Goal: Task Accomplishment & Management: Complete application form

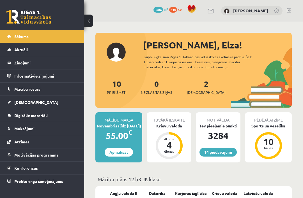
click at [199, 91] on span "[DEMOGRAPHIC_DATA]" at bounding box center [206, 93] width 39 height 6
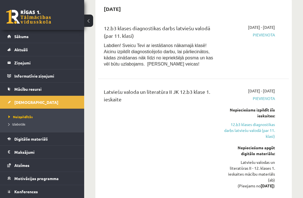
click at [260, 136] on link "12.b3 klases diagnostikas darbs latviešu valodā (par 11. klasi)" at bounding box center [248, 131] width 51 height 18
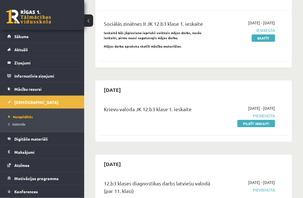
scroll to position [171, 0]
click at [269, 127] on link "Pildīt ieskaiti" at bounding box center [256, 123] width 38 height 7
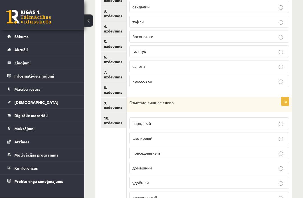
scroll to position [125, 0]
click at [111, 117] on link "10. uzdevums" at bounding box center [113, 120] width 25 height 15
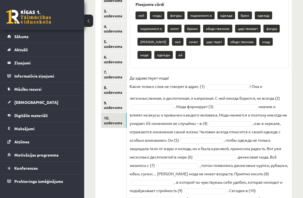
click at [106, 105] on link "9. uzdevums" at bounding box center [113, 105] width 25 height 15
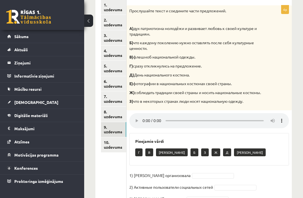
scroll to position [96, 0]
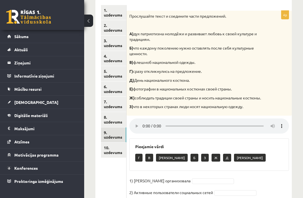
click at [105, 113] on link "8. uzdevums" at bounding box center [113, 119] width 25 height 15
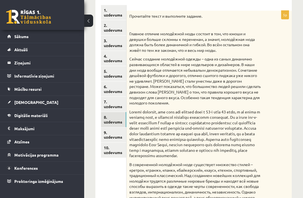
click at [108, 102] on link "7. uzdevums" at bounding box center [113, 104] width 25 height 15
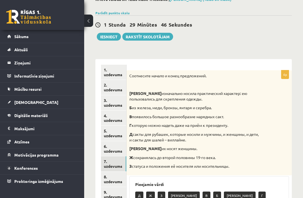
scroll to position [37, 0]
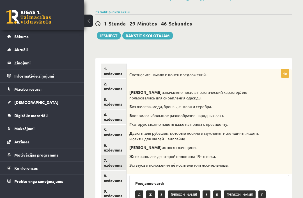
click at [106, 141] on link "6. uzdevums" at bounding box center [113, 147] width 25 height 15
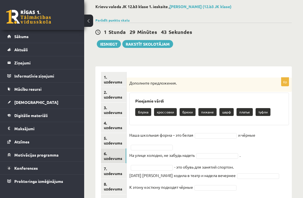
click at [108, 137] on link "5. uzdevums" at bounding box center [113, 140] width 25 height 15
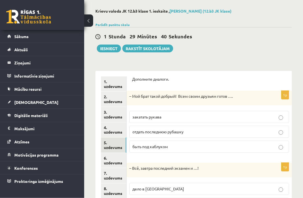
click at [106, 130] on link "4. uzdevums" at bounding box center [113, 130] width 25 height 15
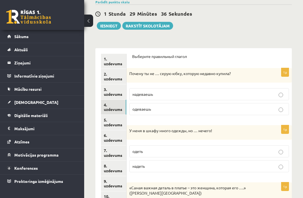
scroll to position [40, 0]
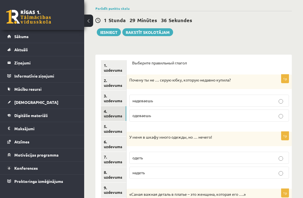
click at [107, 101] on link "3. uzdevums" at bounding box center [113, 98] width 25 height 15
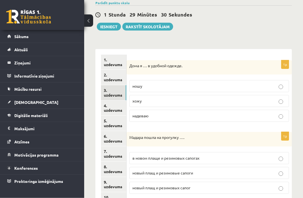
scroll to position [41, 0]
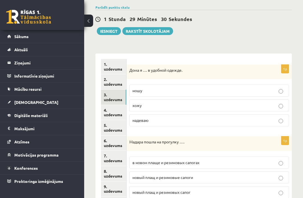
click at [108, 87] on link "2. uzdevums" at bounding box center [113, 81] width 25 height 15
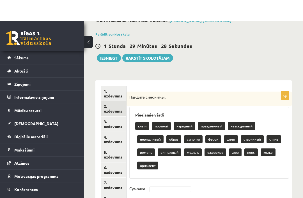
scroll to position [0, 0]
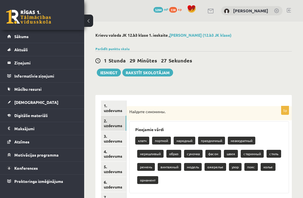
click at [110, 107] on link "1. uzdevums" at bounding box center [113, 108] width 25 height 15
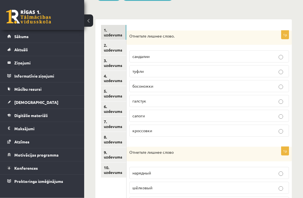
scroll to position [76, 0]
click at [86, 24] on button at bounding box center [88, 21] width 9 height 12
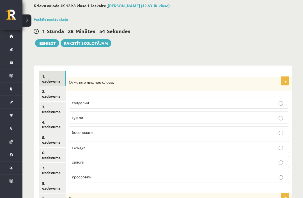
scroll to position [29, 0]
click at [48, 98] on link "2. uzdevums" at bounding box center [52, 93] width 26 height 15
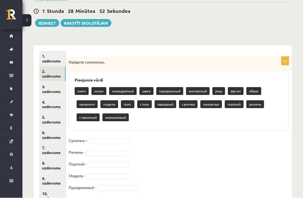
scroll to position [49, 0]
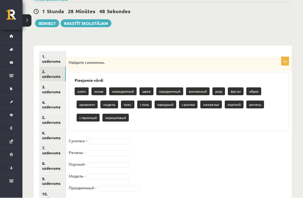
click at [48, 92] on link "3. uzdevums" at bounding box center [52, 89] width 26 height 15
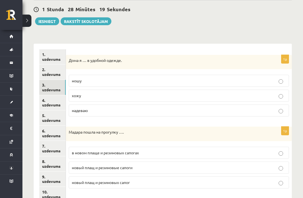
scroll to position [48, 0]
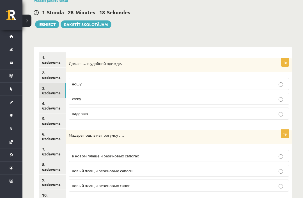
click at [45, 104] on link "4. uzdevums" at bounding box center [52, 105] width 26 height 15
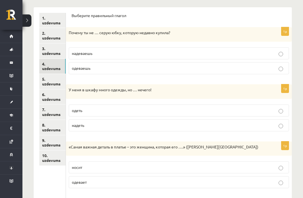
scroll to position [88, 0]
click at [47, 75] on link "5. uzdevums" at bounding box center [52, 81] width 26 height 15
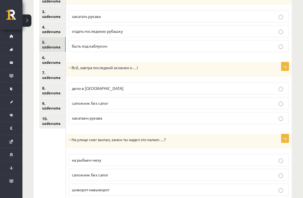
scroll to position [124, 0]
click at [44, 53] on link "6. uzdevums" at bounding box center [52, 60] width 26 height 15
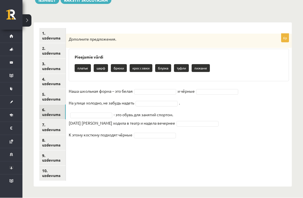
scroll to position [49, 0]
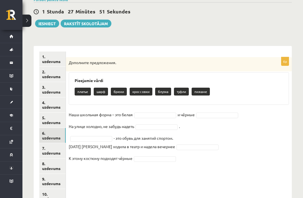
click at [48, 149] on link "7. uzdevums" at bounding box center [52, 150] width 26 height 15
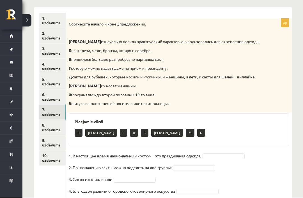
scroll to position [87, 0]
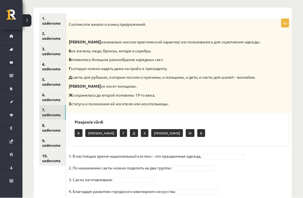
click at [45, 120] on link "8. uzdevums" at bounding box center [52, 127] width 26 height 15
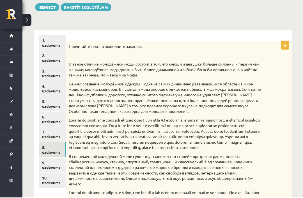
scroll to position [66, 0]
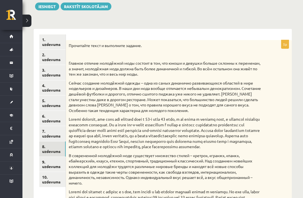
click at [49, 157] on link "9. uzdevums" at bounding box center [52, 164] width 26 height 15
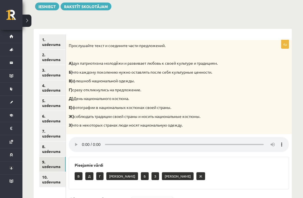
click at [46, 177] on link "10. uzdevums" at bounding box center [52, 179] width 26 height 15
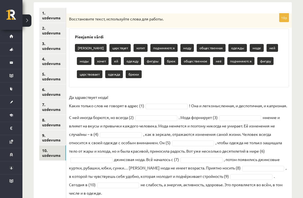
scroll to position [92, 0]
click at [50, 134] on link "9. uzdevums" at bounding box center [52, 138] width 27 height 15
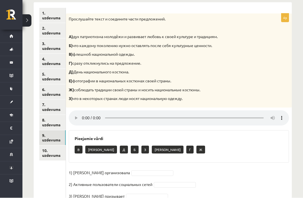
scroll to position [93, 0]
click at [82, 112] on audio at bounding box center [179, 117] width 220 height 15
click at [83, 112] on audio at bounding box center [179, 117] width 220 height 15
click at [282, 111] on audio at bounding box center [179, 117] width 220 height 15
click at [79, 113] on audio at bounding box center [179, 117] width 220 height 15
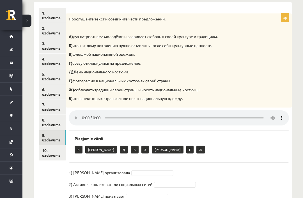
click at [284, 113] on audio at bounding box center [179, 117] width 220 height 15
click at [87, 113] on audio at bounding box center [179, 117] width 220 height 15
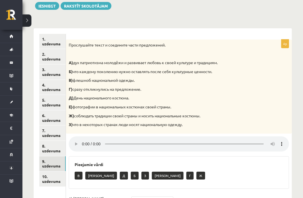
scroll to position [67, 0]
click at [42, 44] on link "1. uzdevums" at bounding box center [52, 41] width 26 height 15
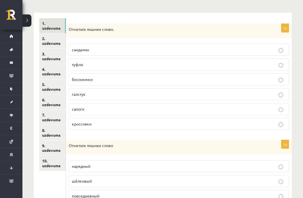
scroll to position [82, 0]
click at [76, 92] on span "галстук" at bounding box center [79, 94] width 14 height 5
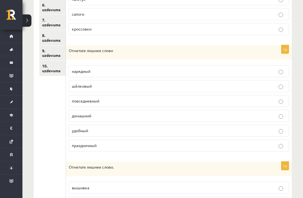
scroll to position [178, 0]
click at [73, 85] on span "шёлковый" at bounding box center [82, 85] width 20 height 5
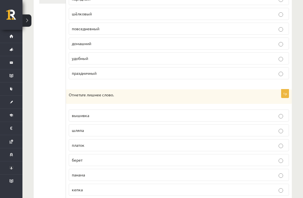
scroll to position [249, 0]
click at [74, 116] on span "вышивка" at bounding box center [80, 115] width 17 height 5
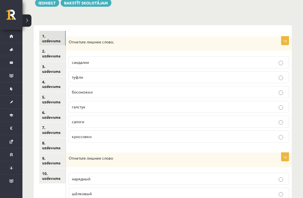
scroll to position [46, 0]
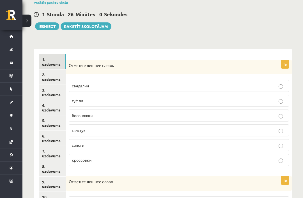
click at [45, 78] on link "2. uzdevums" at bounding box center [52, 76] width 26 height 15
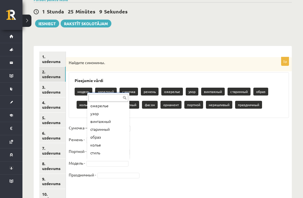
scroll to position [41, 0]
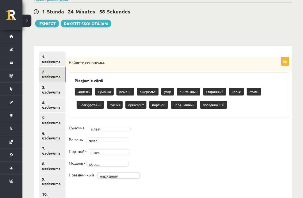
click at [45, 90] on link "3. uzdevums" at bounding box center [52, 89] width 26 height 15
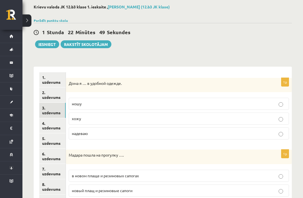
scroll to position [28, 0]
click at [77, 119] on span "хожу" at bounding box center [76, 118] width 9 height 5
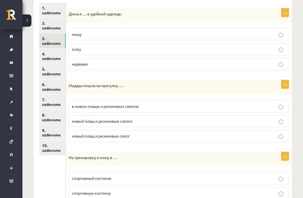
scroll to position [98, 0]
click at [74, 105] on span "в новом плаще и резиновых сапогах" at bounding box center [105, 106] width 67 height 5
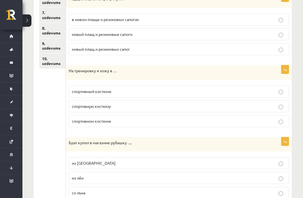
scroll to position [186, 0]
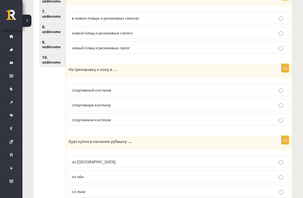
click at [76, 124] on label "спортивном костюме" at bounding box center [179, 120] width 220 height 12
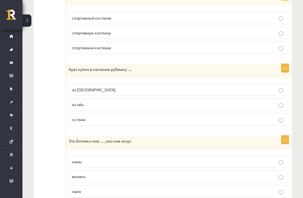
scroll to position [258, 0]
click at [71, 90] on label "из льна" at bounding box center [179, 89] width 220 height 12
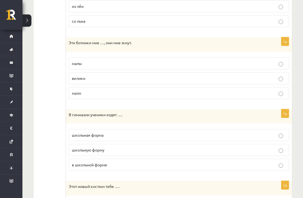
scroll to position [357, 0]
click at [71, 63] on label "малы" at bounding box center [179, 63] width 220 height 12
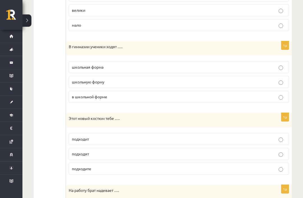
scroll to position [425, 0]
click at [77, 100] on label "в школьной форме" at bounding box center [179, 96] width 220 height 12
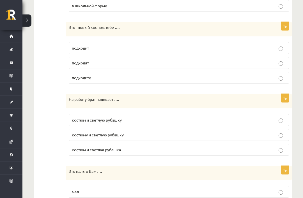
scroll to position [516, 0]
click at [75, 50] on label "подходит" at bounding box center [179, 47] width 220 height 12
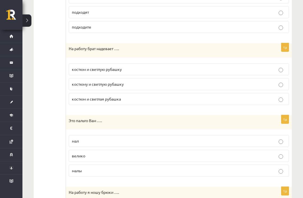
scroll to position [567, 0]
click at [77, 68] on span "костюм и светлую рубашку" at bounding box center [97, 68] width 50 height 5
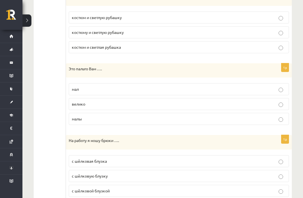
scroll to position [618, 0]
click at [75, 103] on span "велико" at bounding box center [78, 104] width 13 height 5
click at [74, 191] on span "с шёлковой блузкой" at bounding box center [91, 191] width 38 height 5
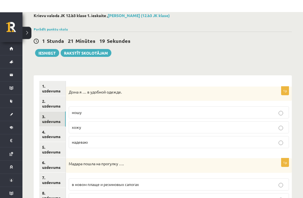
scroll to position [19, 0]
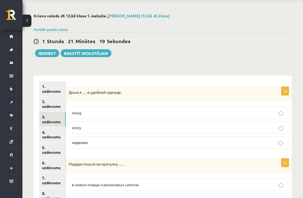
click at [45, 136] on link "4. uzdevums" at bounding box center [52, 134] width 26 height 15
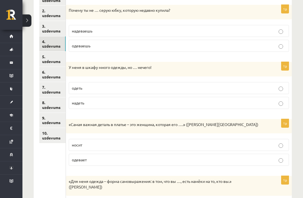
scroll to position [110, 0]
click at [49, 57] on link "5. uzdevums" at bounding box center [52, 59] width 26 height 15
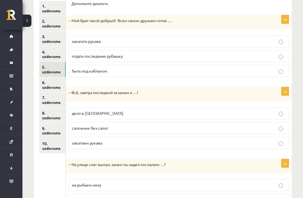
click at [35, 193] on div "1. uzdevums 2. uzdevums 3. uzdevums 4. uzdevums 5. uzdevums 6. uzdevums 7. uzde…" at bounding box center [50, 113] width 32 height 236
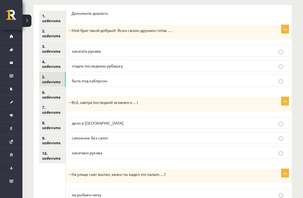
scroll to position [90, 0]
click at [51, 64] on link "4. uzdevums" at bounding box center [52, 64] width 26 height 15
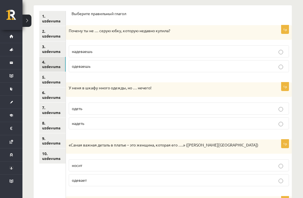
click at [83, 52] on span "надеваешь" at bounding box center [82, 51] width 20 height 5
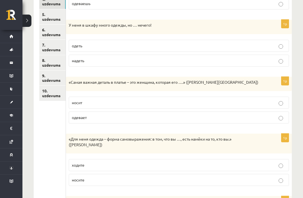
scroll to position [153, 0]
click at [76, 58] on span "надеть" at bounding box center [78, 60] width 12 height 5
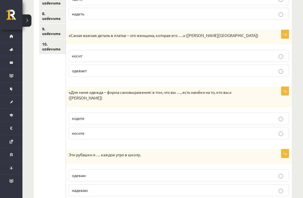
scroll to position [199, 0]
click at [75, 54] on span "носит" at bounding box center [77, 56] width 10 height 5
click at [77, 134] on span "носите" at bounding box center [78, 133] width 13 height 5
click at [73, 189] on span "надеваю" at bounding box center [80, 190] width 16 height 5
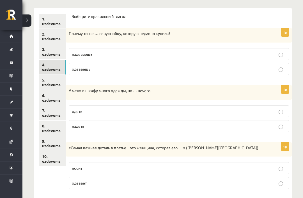
scroll to position [87, 0]
click at [47, 80] on link "5. uzdevums" at bounding box center [52, 82] width 26 height 15
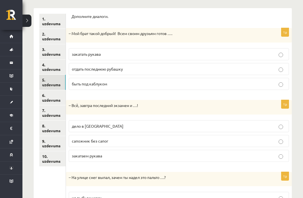
click at [43, 98] on link "6. uzdevums" at bounding box center [52, 97] width 26 height 15
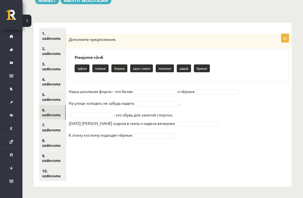
scroll to position [68, 0]
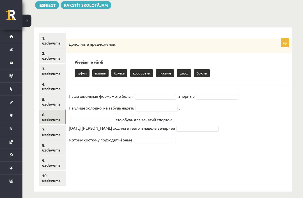
click at [49, 102] on link "5. uzdevums" at bounding box center [52, 101] width 26 height 15
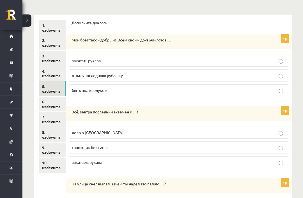
scroll to position [80, 0]
click at [40, 158] on link "10. uzdevums" at bounding box center [52, 165] width 26 height 15
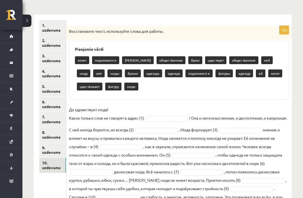
click at [40, 93] on link "5. uzdevums" at bounding box center [52, 88] width 27 height 15
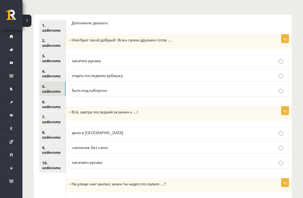
click at [76, 76] on span "отдать последнюю рубашку" at bounding box center [97, 75] width 51 height 5
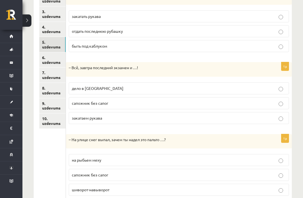
scroll to position [124, 0]
click at [80, 89] on span "дело в шляпе" at bounding box center [98, 88] width 52 height 5
click at [75, 161] on span "на рыбьем меху" at bounding box center [86, 160] width 29 height 5
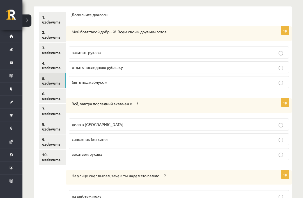
scroll to position [87, 0]
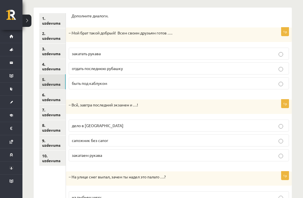
click at [47, 100] on link "6. uzdevums" at bounding box center [52, 97] width 26 height 15
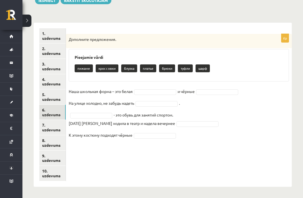
scroll to position [49, 0]
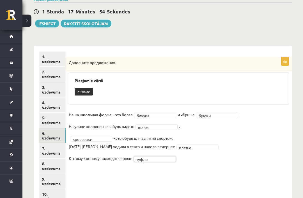
click at [48, 149] on link "7. uzdevums" at bounding box center [52, 150] width 26 height 15
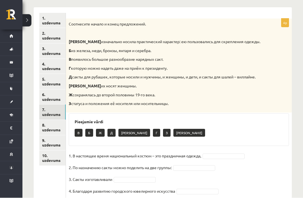
scroll to position [87, 0]
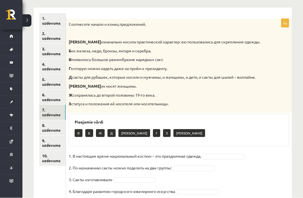
click at [208, 148] on div "4p Соотнесите начало и конец предложений. А изначально носила практический хара…" at bounding box center [179, 110] width 226 height 183
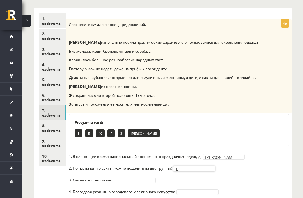
click at [126, 174] on fieldset "1. В настоящее время национальный костюм – это праздничная одежда, Е * 2. По на…" at bounding box center [179, 175] width 220 height 47
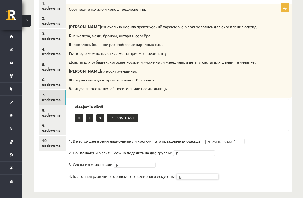
click at [45, 107] on link "8. uzdevums" at bounding box center [52, 112] width 26 height 15
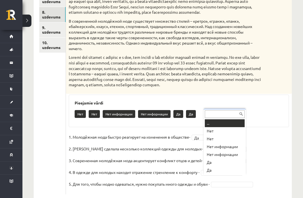
scroll to position [216, 0]
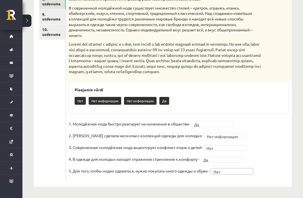
click at [47, 30] on link "10. uzdevums" at bounding box center [52, 31] width 26 height 15
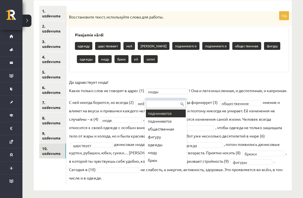
scroll to position [39, 0]
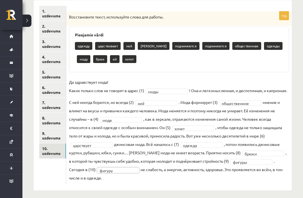
click at [46, 132] on link "9. uzdevums" at bounding box center [52, 135] width 27 height 15
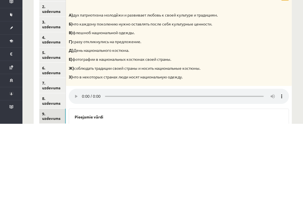
scroll to position [27, 0]
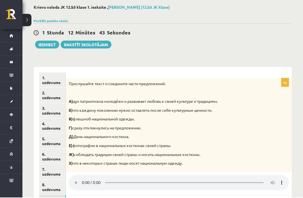
click at [40, 46] on button "Iesniegt" at bounding box center [47, 45] width 24 height 8
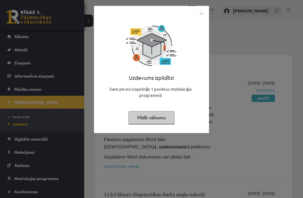
click at [140, 127] on div "Uzdevums izpildīts! Sveicam esi nopelnījis 1 punktus motivācijas programmā Pild…" at bounding box center [151, 74] width 108 height 112
click at [145, 119] on button "Pildīt nākamo" at bounding box center [151, 117] width 46 height 13
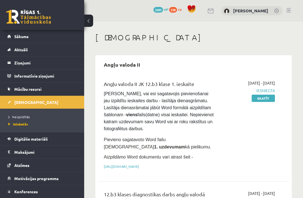
click at [14, 36] on link "Sākums" at bounding box center [42, 36] width 70 height 13
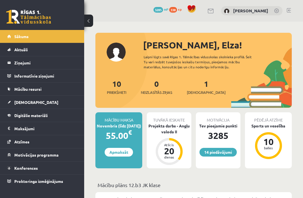
click at [192, 94] on span "[DEMOGRAPHIC_DATA]" at bounding box center [206, 93] width 39 height 6
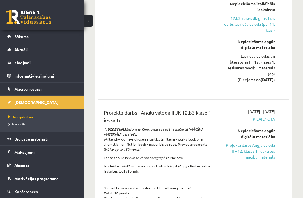
scroll to position [432, 0]
click at [242, 157] on link "Projekta darbs Angļu valoda II – 12. klases 1. ieskaites mācību materiāls" at bounding box center [248, 152] width 51 height 18
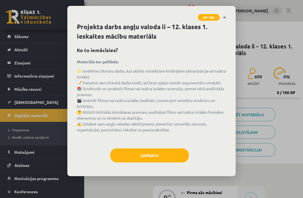
click at [143, 153] on button "Sapratu" at bounding box center [149, 156] width 78 height 14
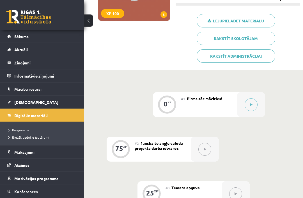
click at [254, 103] on button at bounding box center [250, 105] width 13 height 13
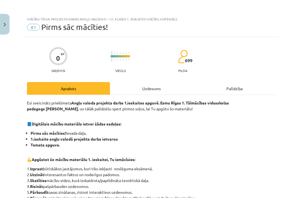
scroll to position [94, 0]
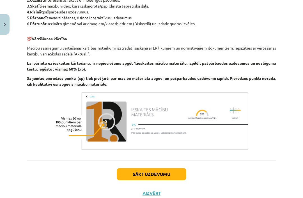
click at [174, 173] on button "Sākt uzdevumu" at bounding box center [151, 174] width 69 height 12
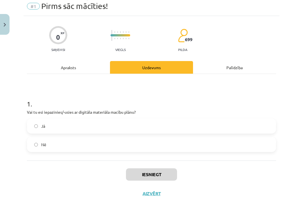
click at [33, 123] on label "Jā" at bounding box center [151, 126] width 248 height 14
click at [156, 178] on button "Iesniegt" at bounding box center [151, 174] width 51 height 12
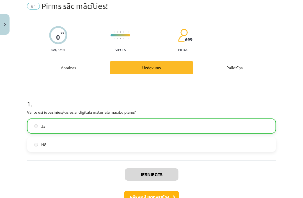
click at [155, 192] on button "Nākamā nodarbība" at bounding box center [151, 197] width 55 height 13
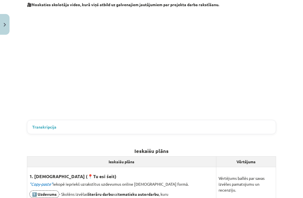
scroll to position [171, 0]
click at [35, 124] on summary "Transkripcija" at bounding box center [151, 127] width 238 height 6
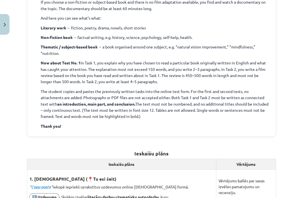
scroll to position [416, 0]
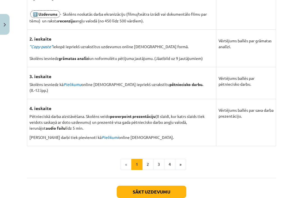
click at [148, 159] on button "2" at bounding box center [147, 164] width 11 height 11
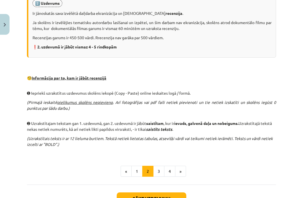
scroll to position [324, 0]
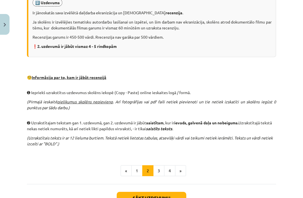
click at [155, 167] on button "3" at bounding box center [158, 170] width 11 height 11
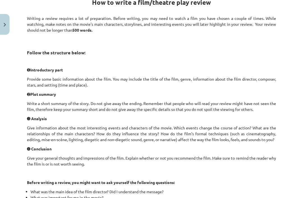
scroll to position [122, 0]
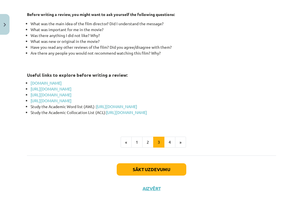
click at [170, 148] on button "4" at bounding box center [169, 142] width 11 height 11
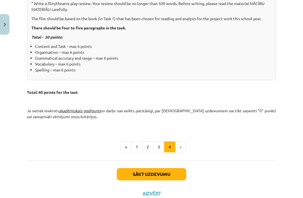
scroll to position [253, 0]
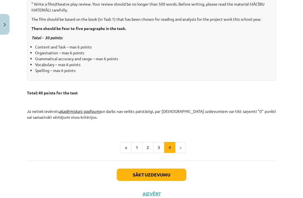
click at [159, 174] on button "Sākt uzdevumu" at bounding box center [151, 175] width 69 height 12
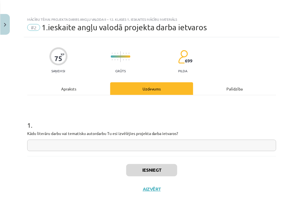
scroll to position [101, 0]
click at [153, 189] on button "Aizvērt" at bounding box center [151, 190] width 21 height 6
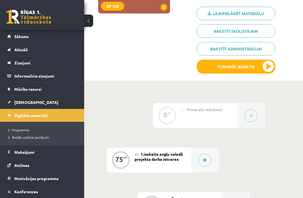
click at [15, 101] on span "[DEMOGRAPHIC_DATA]" at bounding box center [36, 102] width 44 height 5
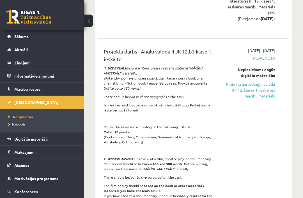
scroll to position [495, 0]
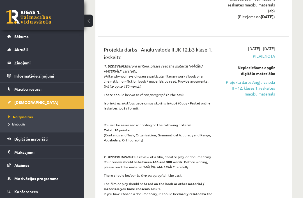
click at [13, 34] on link "Sākums" at bounding box center [42, 36] width 70 height 13
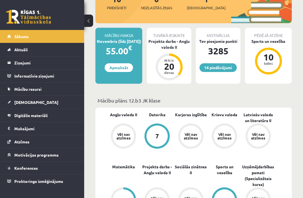
scroll to position [82, 0]
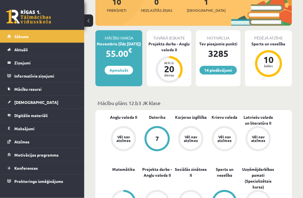
click at [171, 42] on div "Projekta darbs - Angļu valoda II" at bounding box center [169, 47] width 45 height 12
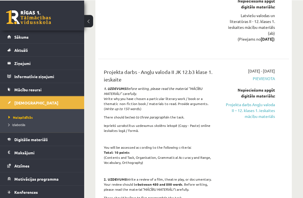
scroll to position [474, 0]
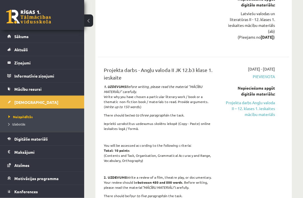
click at [247, 114] on link "Projekta darbs Angļu valoda II – 12. klases 1. ieskaites mācību materiāls" at bounding box center [248, 109] width 51 height 18
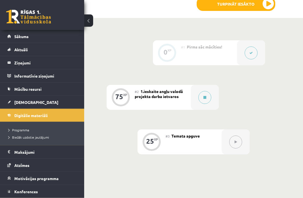
scroll to position [167, 0]
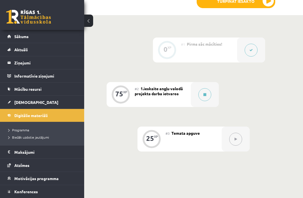
click at [120, 96] on div "75" at bounding box center [119, 93] width 8 height 5
click at [144, 90] on span "1.ieskaite angļu valodā projekta darba ietvaros" at bounding box center [158, 91] width 48 height 10
click at [149, 94] on span "1.ieskaite angļu valodā projekta darba ietvaros" at bounding box center [158, 91] width 48 height 10
click at [151, 90] on div "#2 1.ieskaite angļu valodā projekta darba ietvaros" at bounding box center [162, 94] width 56 height 25
click at [205, 94] on icon at bounding box center [204, 94] width 3 height 3
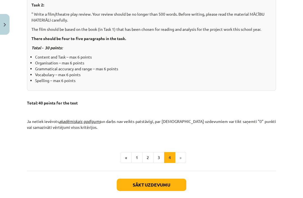
scroll to position [243, 0]
click at [156, 154] on button "3" at bounding box center [158, 157] width 11 height 11
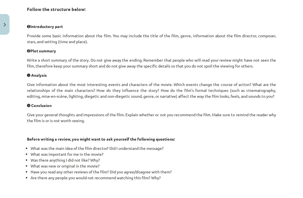
scroll to position [100, 0]
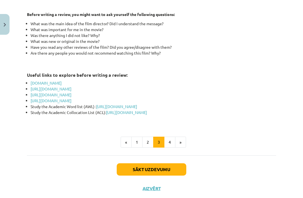
click at [149, 148] on button "2" at bounding box center [147, 142] width 11 height 11
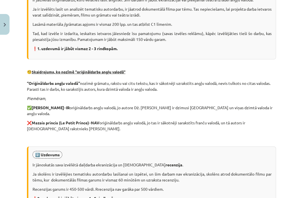
scroll to position [172, 0]
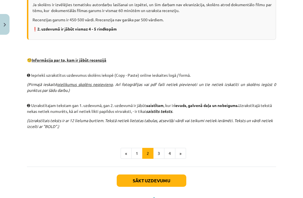
click at [155, 197] on button "Aizvērt" at bounding box center [151, 200] width 21 height 6
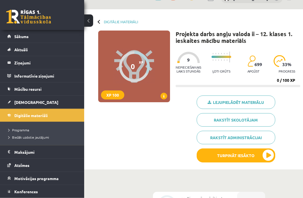
scroll to position [8, 0]
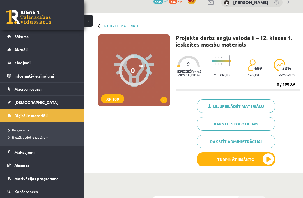
click at [14, 66] on link "Ziņojumi 0" at bounding box center [42, 62] width 70 height 13
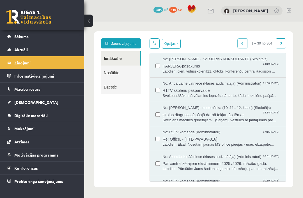
click at [112, 47] on link "Jauns ziņojums" at bounding box center [121, 43] width 40 height 10
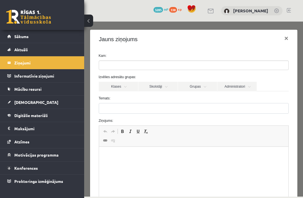
click at [210, 65] on ul at bounding box center [193, 65] width 189 height 9
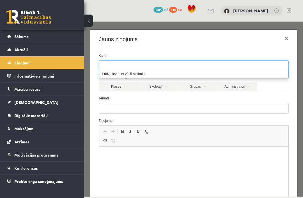
click at [164, 87] on link "Skolotāji" at bounding box center [157, 87] width 39 height 10
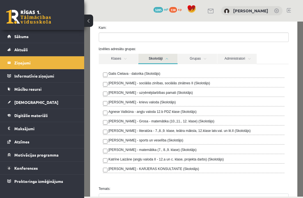
scroll to position [28, 0]
click at [224, 160] on label "Katrīne Laizāne (angļu valoda II - 12.a un c. klase, projekta darbs) (Skolotājs)" at bounding box center [165, 159] width 115 height 5
click at [166, 59] on link "Skolotāji" at bounding box center [157, 59] width 39 height 10
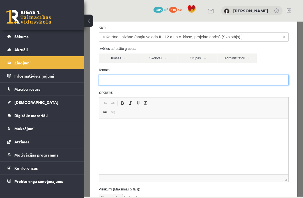
click at [197, 82] on input "Temats:" at bounding box center [194, 80] width 190 height 11
type input "**********"
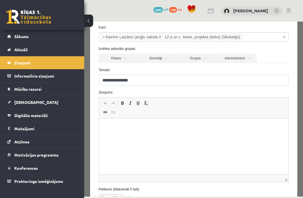
click at [115, 136] on html at bounding box center [193, 127] width 189 height 17
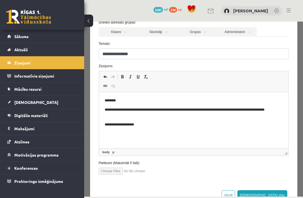
scroll to position [54, 0]
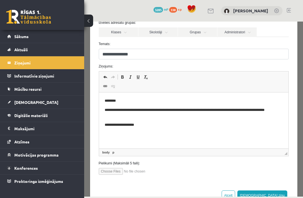
click at [279, 196] on button "[DEMOGRAPHIC_DATA] ziņu" at bounding box center [262, 196] width 50 height 10
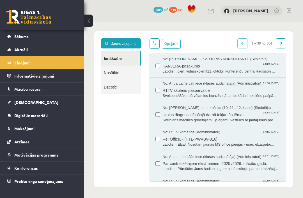
scroll to position [0, 0]
click at [15, 40] on link "Sākums" at bounding box center [42, 36] width 70 height 13
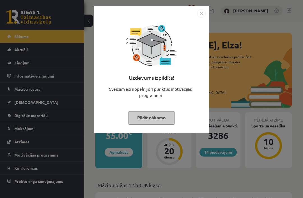
click at [165, 117] on button "Pildīt nākamo" at bounding box center [151, 117] width 46 height 13
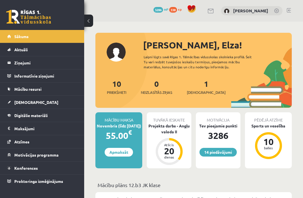
click at [220, 152] on link "14 piedāvājumi" at bounding box center [217, 152] width 37 height 9
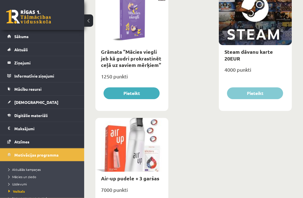
scroll to position [1368, 0]
click at [13, 35] on link "Sākums" at bounding box center [42, 36] width 70 height 13
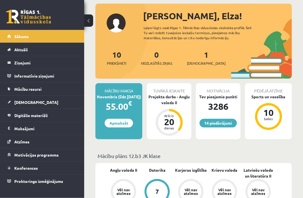
scroll to position [29, 0]
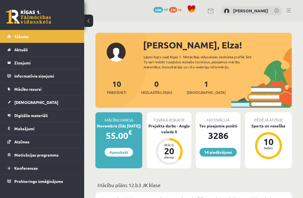
click at [12, 69] on link "Ziņojumi 0" at bounding box center [42, 62] width 70 height 13
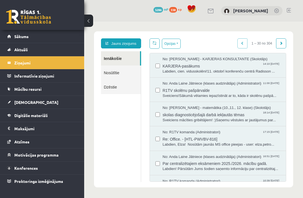
click at [107, 75] on link "Nosūtītie" at bounding box center [121, 73] width 40 height 14
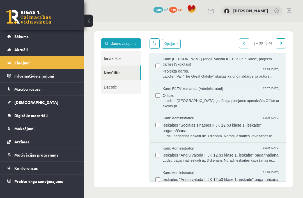
click at [14, 37] on span "Sākums" at bounding box center [21, 36] width 14 height 5
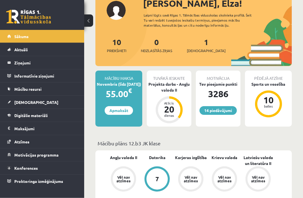
scroll to position [42, 0]
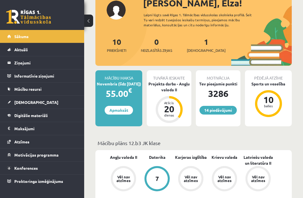
click at [12, 62] on link "Ziņojumi 0" at bounding box center [42, 62] width 70 height 13
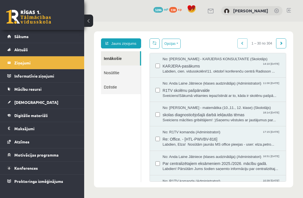
click at [106, 73] on link "Nosūtītie" at bounding box center [121, 73] width 40 height 14
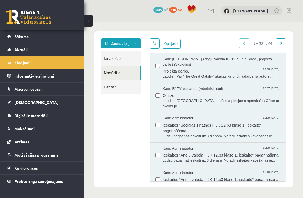
click at [10, 41] on link "Sākums" at bounding box center [42, 36] width 70 height 13
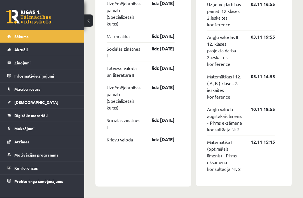
scroll to position [837, 0]
click at [10, 102] on link "[DEMOGRAPHIC_DATA]" at bounding box center [42, 102] width 70 height 13
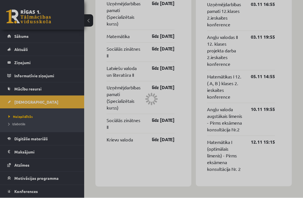
scroll to position [837, 0]
